Goal: Feedback & Contribution: Submit feedback/report problem

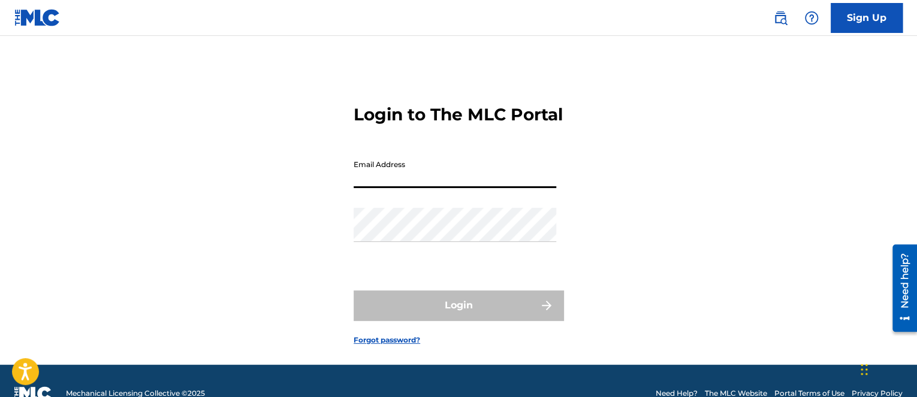
click at [440, 188] on input "Email Address" at bounding box center [455, 171] width 203 height 34
type input "[EMAIL_ADDRESS][DOMAIN_NAME]"
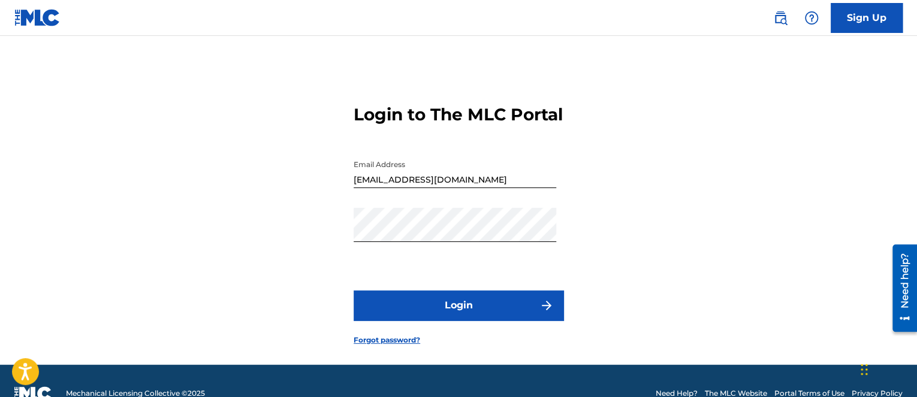
click at [492, 300] on form "Login to The MLC Portal Email Address bug_seed@yahoo.co.jp Password Login Forgo…" at bounding box center [459, 215] width 210 height 299
click at [496, 320] on button "Login" at bounding box center [459, 306] width 210 height 30
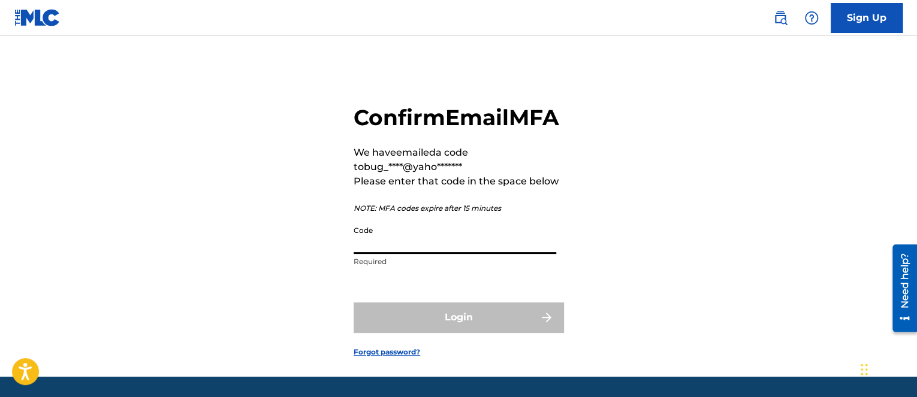
click at [453, 254] on input "Code" at bounding box center [455, 237] width 203 height 34
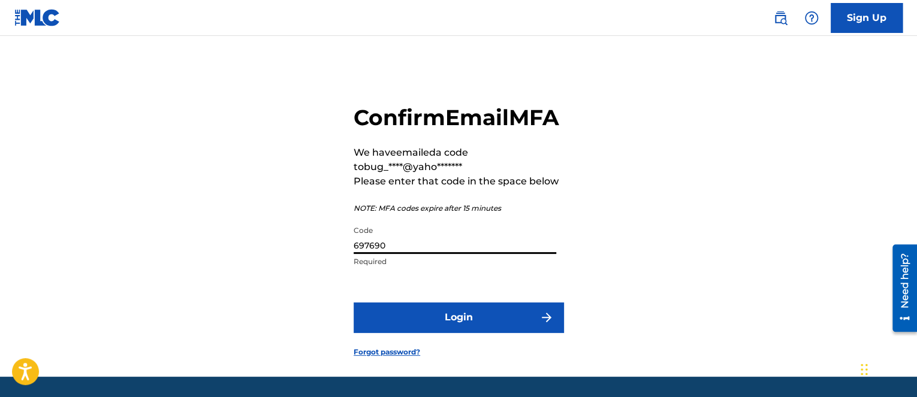
type input "697690"
click at [354, 303] on button "Login" at bounding box center [459, 318] width 210 height 30
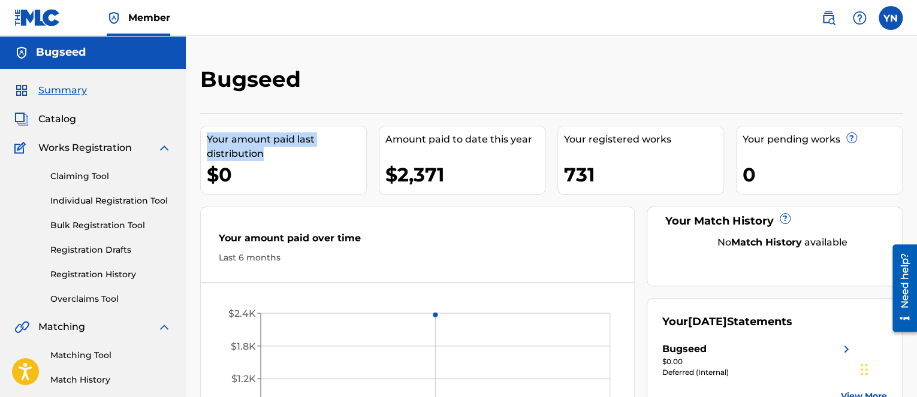
drag, startPoint x: 275, startPoint y: 148, endPoint x: 206, endPoint y: 141, distance: 69.9
click at [206, 141] on div "Your amount paid last distribution $0" at bounding box center [283, 160] width 167 height 69
click at [532, 147] on div "Amount paid to date this year $2,371" at bounding box center [462, 160] width 167 height 69
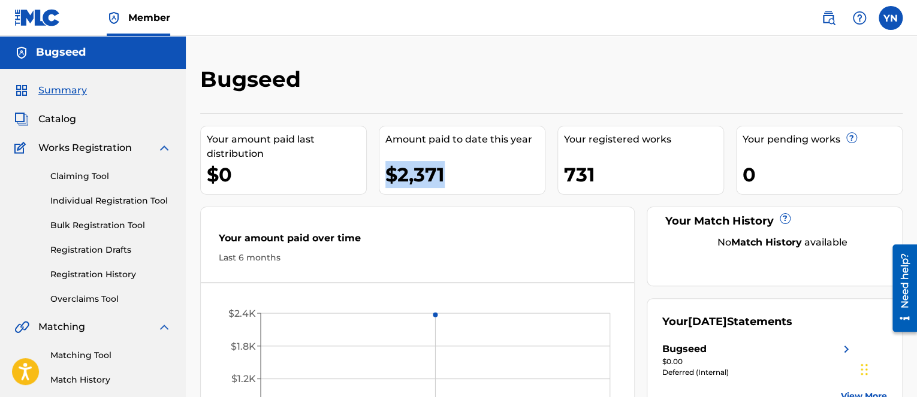
drag, startPoint x: 448, startPoint y: 177, endPoint x: 388, endPoint y: 181, distance: 60.0
click at [388, 181] on div "$2,371" at bounding box center [464, 174] width 159 height 27
click at [560, 99] on div "Bugseed" at bounding box center [470, 83] width 540 height 35
click at [557, 88] on div "Bugseed" at bounding box center [470, 83] width 540 height 35
drag, startPoint x: 807, startPoint y: 1, endPoint x: 550, endPoint y: 203, distance: 326.9
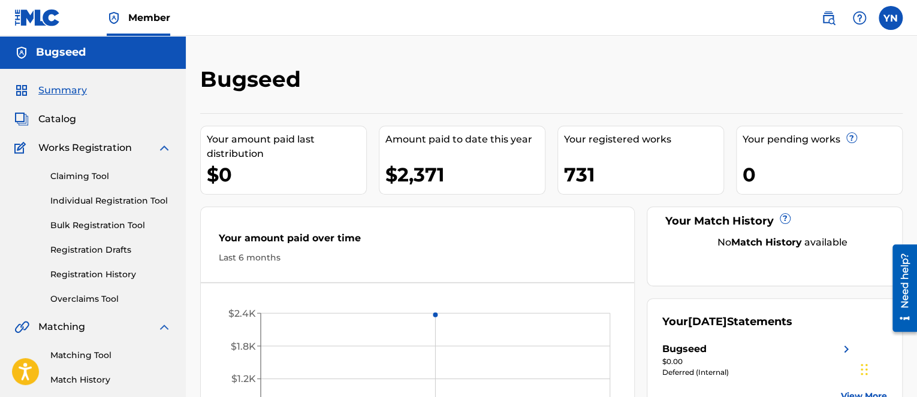
click at [550, 203] on div "Your amount paid last distribution $0 Amount paid to date this year $2,371 Your…" at bounding box center [551, 294] width 702 height 362
click at [64, 120] on span "Catalog" at bounding box center [57, 119] width 38 height 14
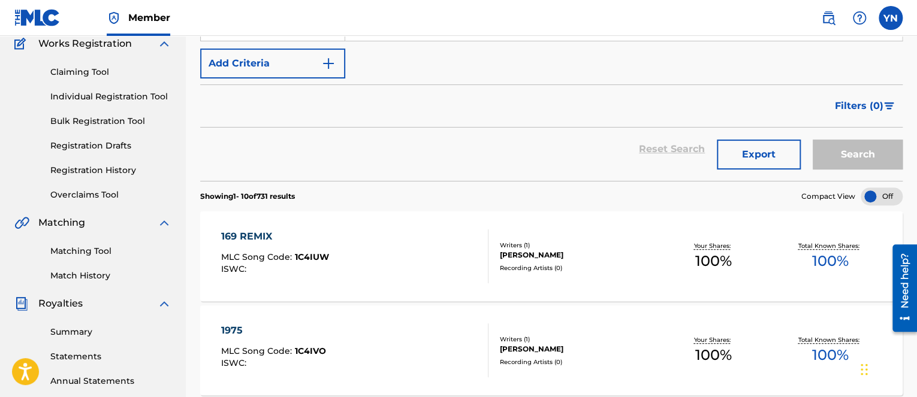
scroll to position [120, 0]
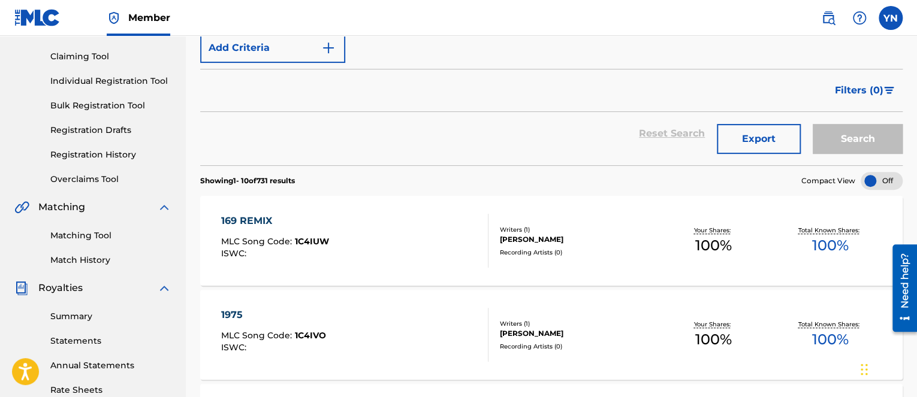
click at [659, 244] on div "Your Shares: 100 %" at bounding box center [713, 241] width 117 height 37
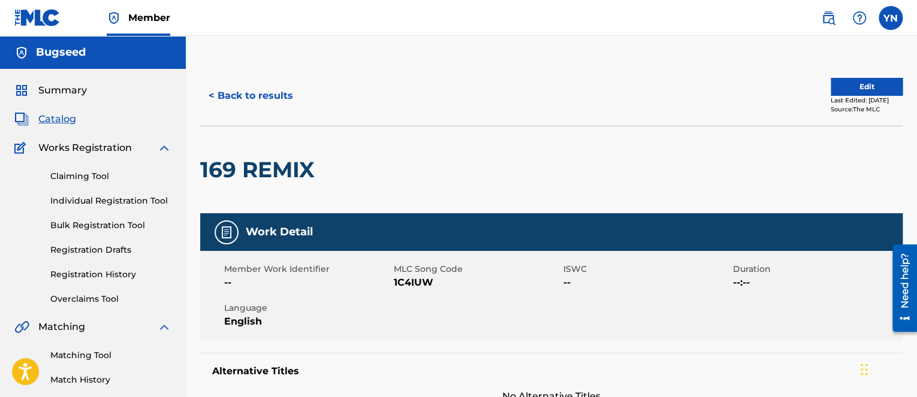
click at [846, 92] on button "Edit" at bounding box center [866, 87] width 72 height 18
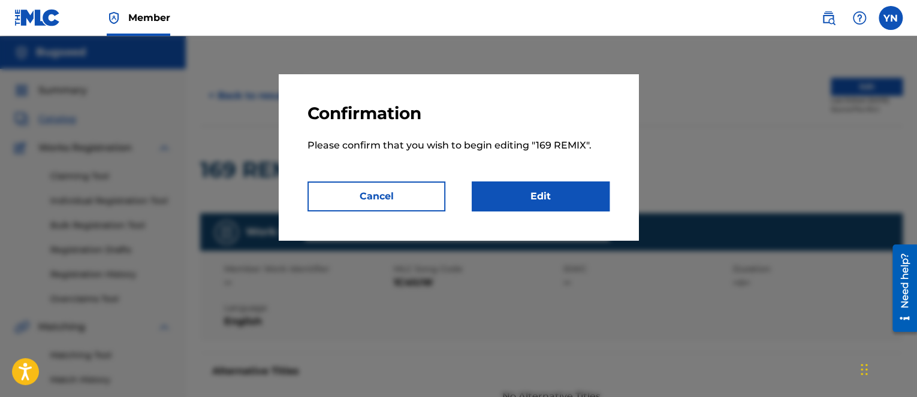
click at [546, 208] on link "Edit" at bounding box center [541, 197] width 138 height 30
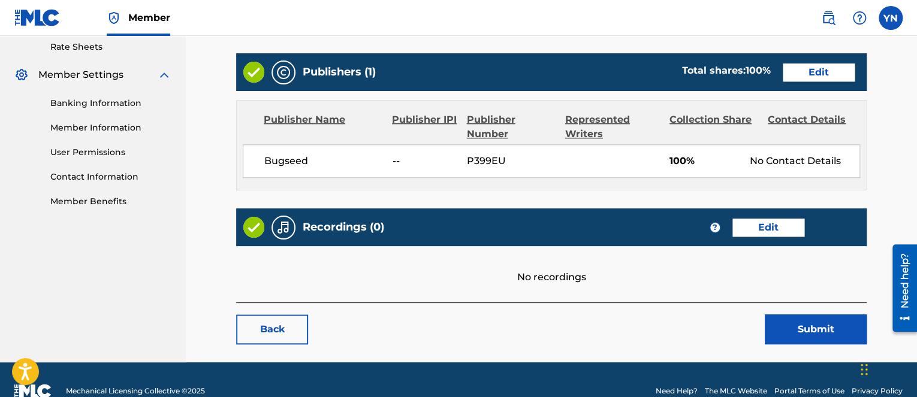
scroll to position [479, 0]
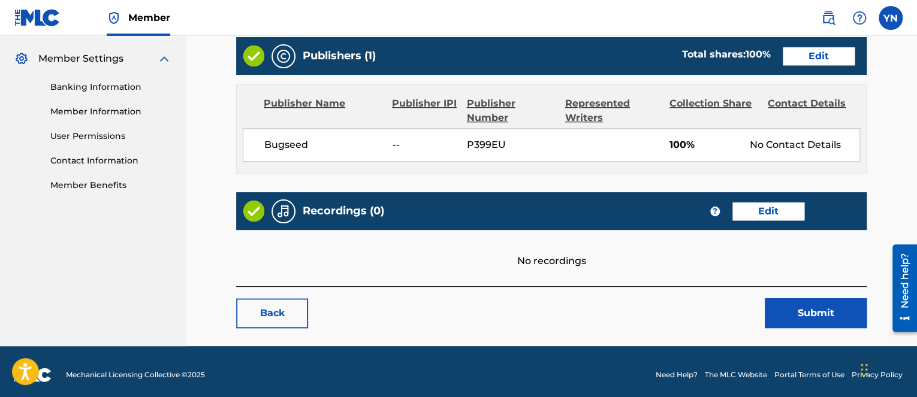
click at [796, 213] on link "Edit" at bounding box center [768, 212] width 72 height 18
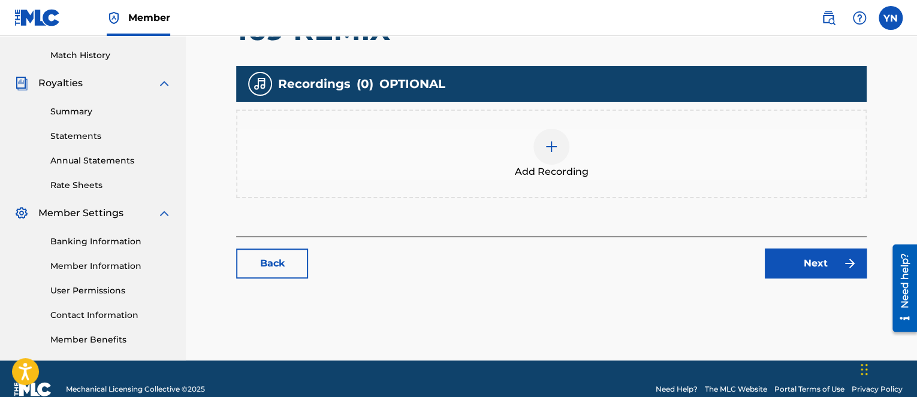
scroll to position [345, 0]
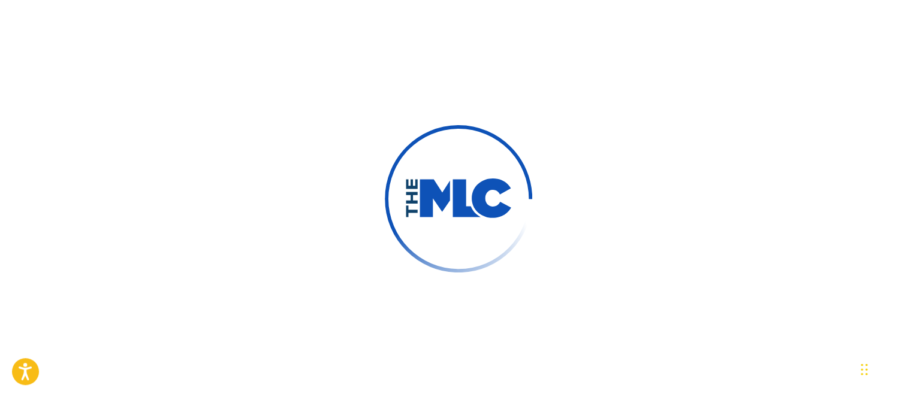
type input "[PERSON_NAME]"
type input "Nakano"
type input "[EMAIL_ADDRESS][DOMAIN_NAME]"
click at [407, 241] on img at bounding box center [459, 198] width 186 height 186
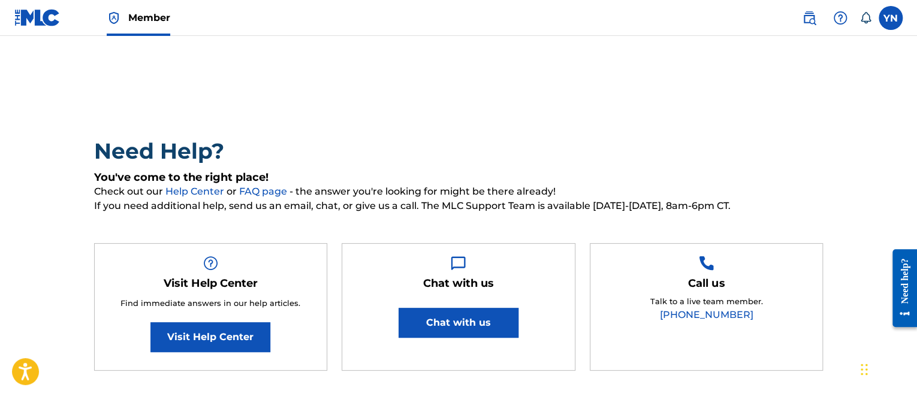
click at [160, 351] on link "Visit Help Center" at bounding box center [210, 337] width 120 height 30
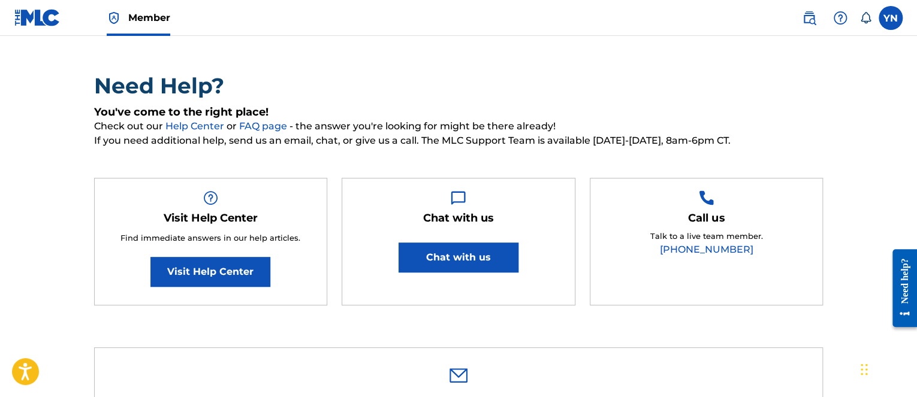
scroll to position [120, 0]
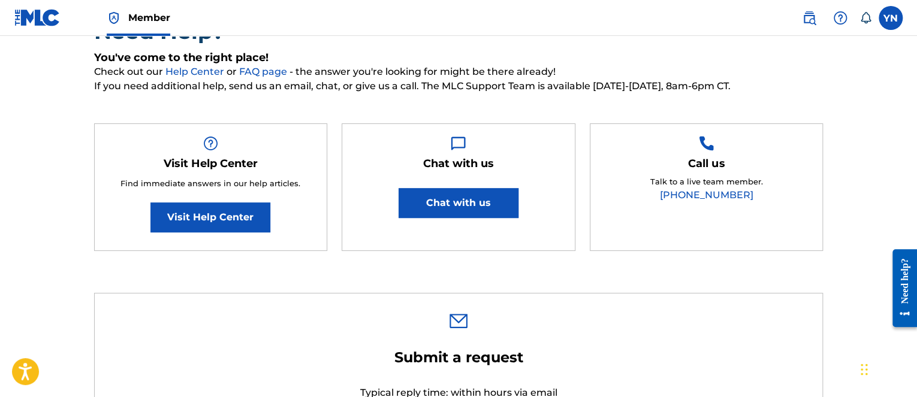
click at [459, 215] on button "Chat with us" at bounding box center [458, 203] width 120 height 30
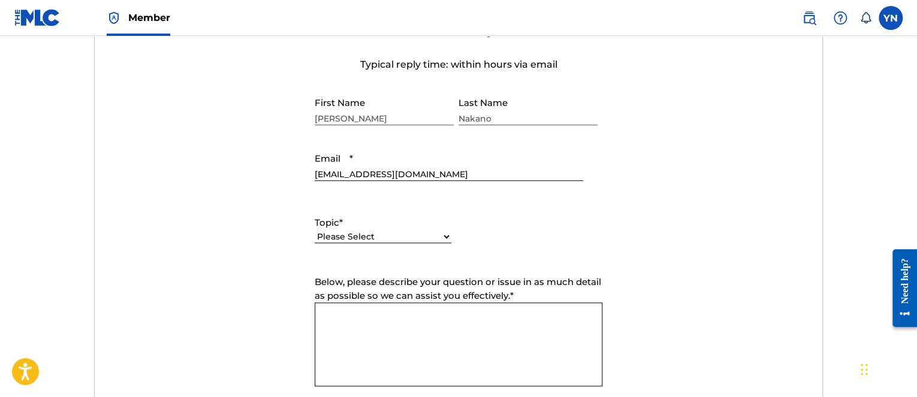
scroll to position [479, 0]
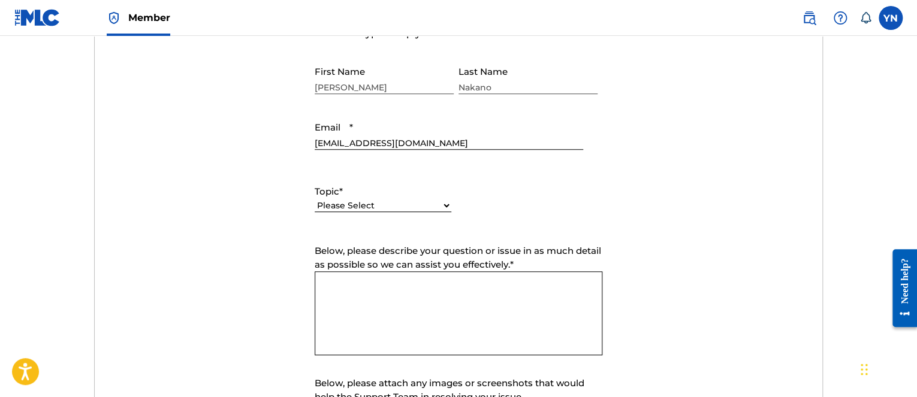
click at [414, 210] on select "Please Select I need help with my account I need help with managing my catalog …" at bounding box center [383, 206] width 137 height 13
select select "I need help with managing my catalog"
click at [315, 200] on select "Please Select I need help with my account I need help with managing my catalog …" at bounding box center [383, 206] width 137 height 13
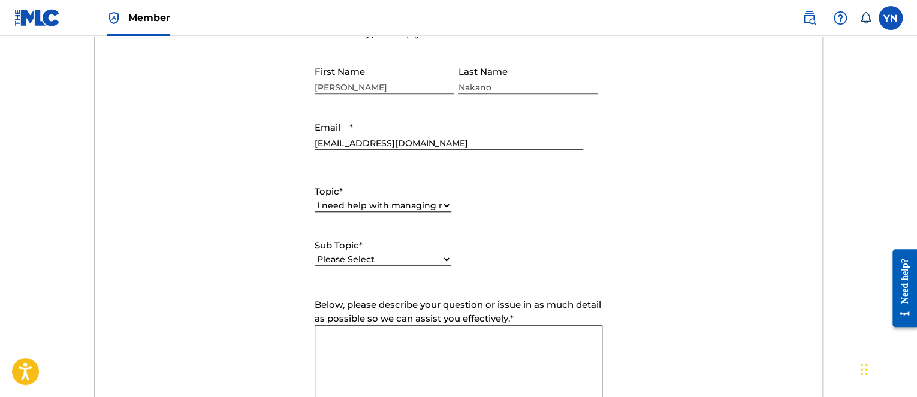
click at [400, 256] on select "Please Select I need help with CWR I need help registering my work(s) in The ML…" at bounding box center [383, 259] width 137 height 13
select select "I need help editing my works"
click at [315, 253] on select "Please Select I need help with CWR I need help registering my work(s) in The ML…" at bounding box center [383, 259] width 137 height 13
click at [525, 264] on div "Topic * Please Select I need help with my account I need help with managing my …" at bounding box center [459, 225] width 288 height 108
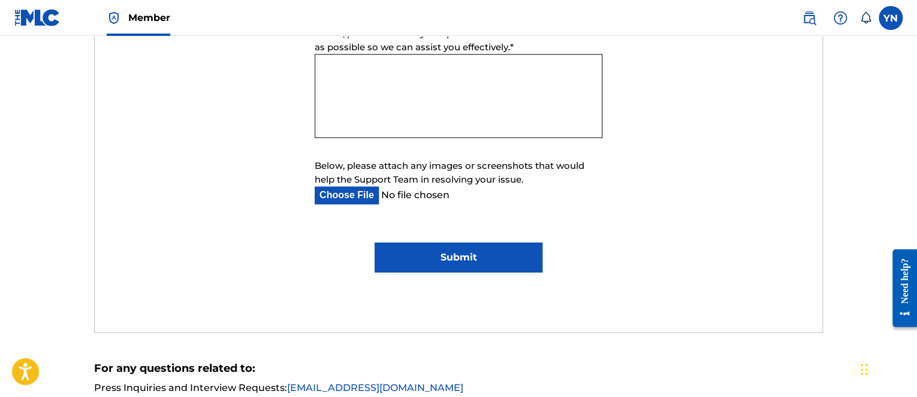
scroll to position [719, 0]
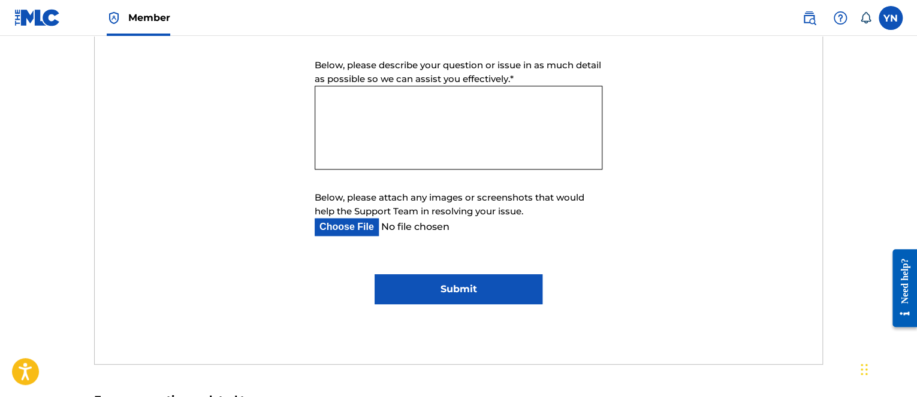
click at [483, 134] on textarea "Below, please describe your question or issue in as much detail as possible so …" at bounding box center [459, 128] width 288 height 84
click at [441, 140] on textarea "Below, please describe your question or issue in as much detail as possible so …" at bounding box center [459, 128] width 288 height 84
paste textarea "I forgot to add song information to most of the works registered in my MLC. Is …"
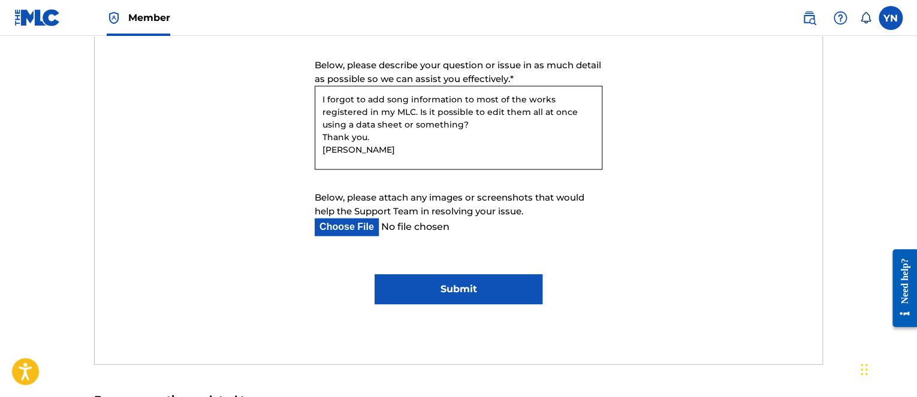
type textarea "I forgot to add song information to most of the works registered in my MLC. Is …"
click at [455, 283] on input "Submit" at bounding box center [457, 289] width 167 height 30
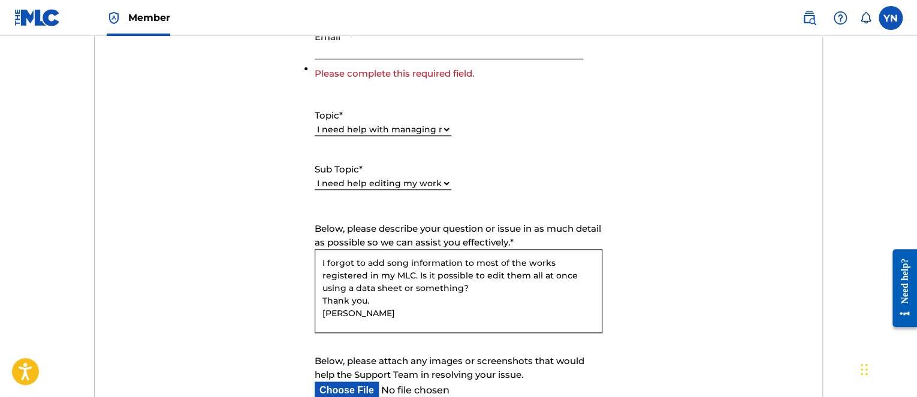
scroll to position [494, 0]
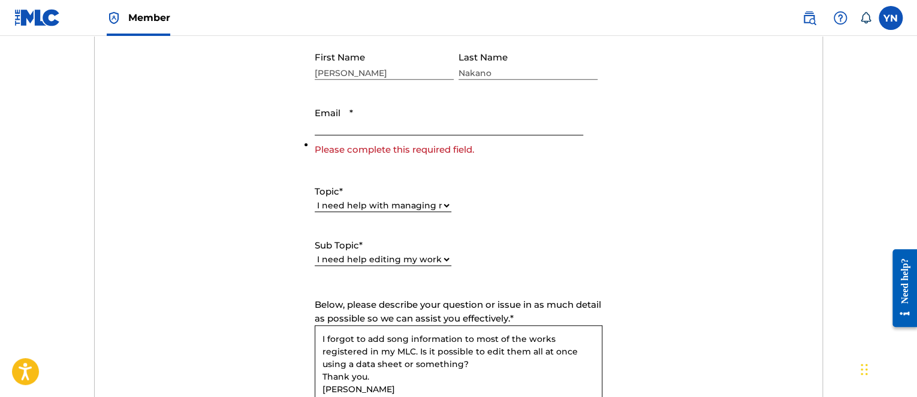
click at [409, 107] on input "Email *" at bounding box center [449, 118] width 268 height 34
type input "[EMAIL_ADDRESS][DOMAIN_NAME]"
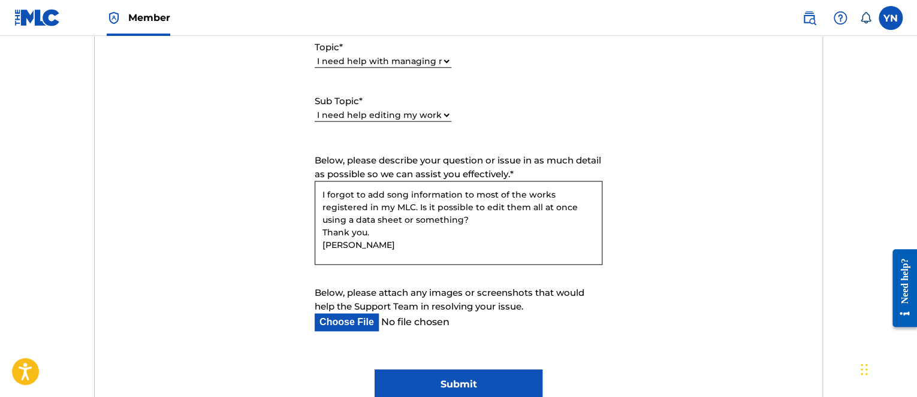
scroll to position [733, 0]
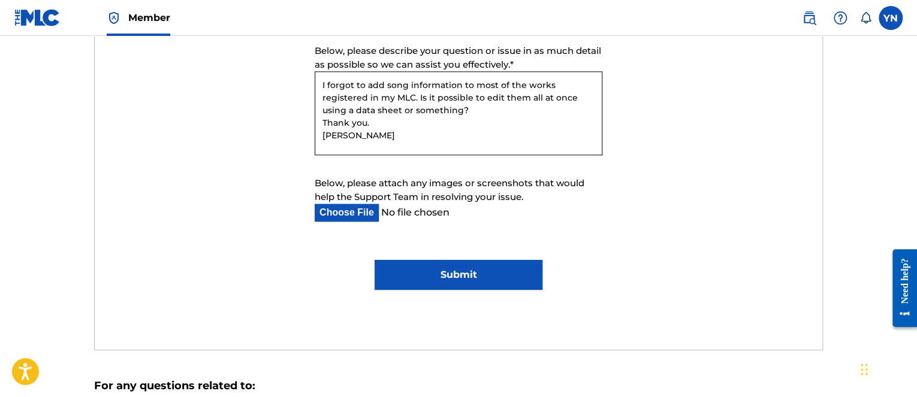
click at [441, 282] on input "Submit" at bounding box center [457, 275] width 167 height 30
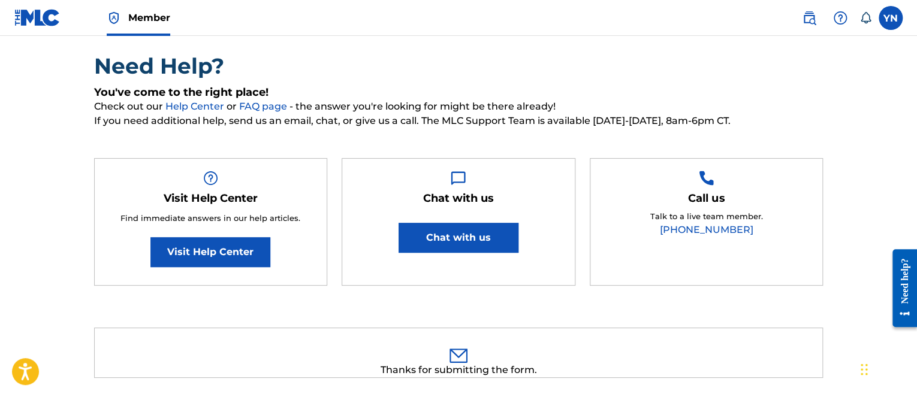
scroll to position [0, 0]
